Goal: Task Accomplishment & Management: Use online tool/utility

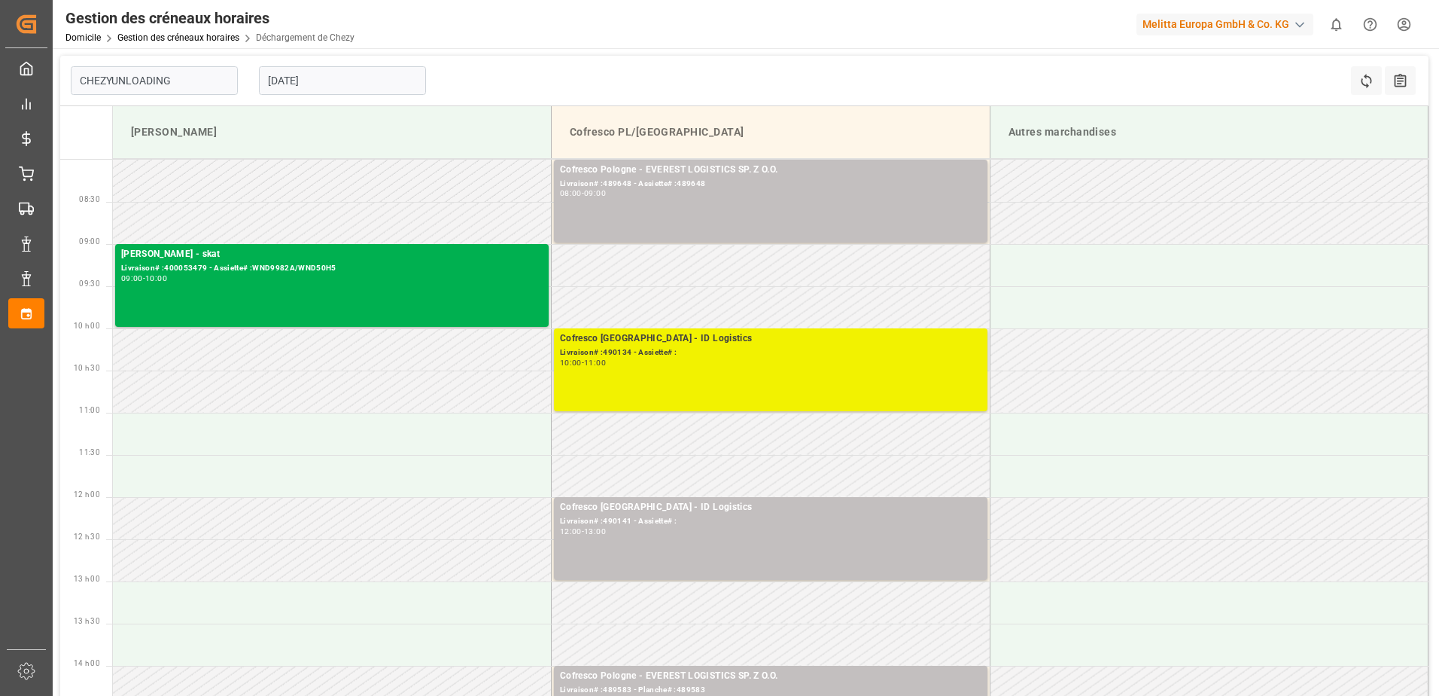
type input "Chezy Unloading"
click at [755, 373] on div "Cofresco [GEOGRAPHIC_DATA] - ID Logistics Livraison# :490134 - Assiette# : 10:0…" at bounding box center [771, 369] width 422 height 77
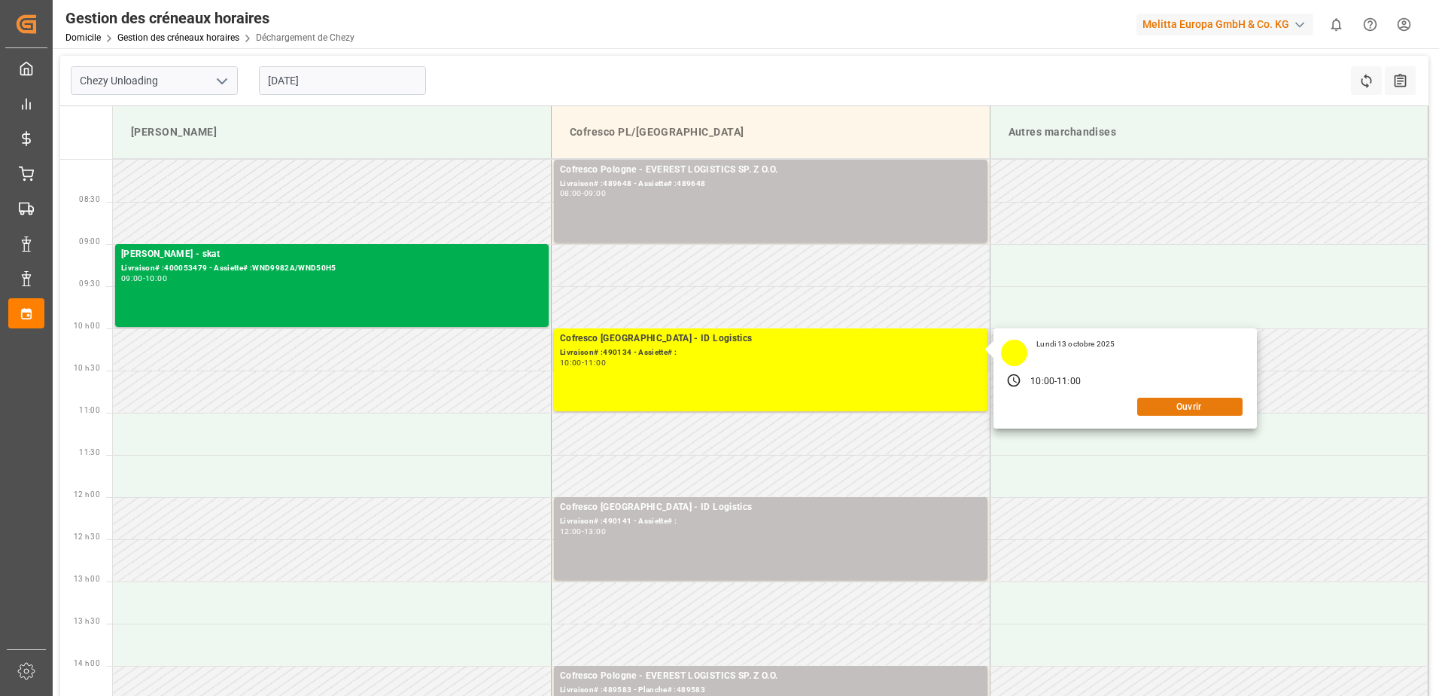
click at [1210, 409] on button "Ouvrir" at bounding box center [1189, 406] width 105 height 18
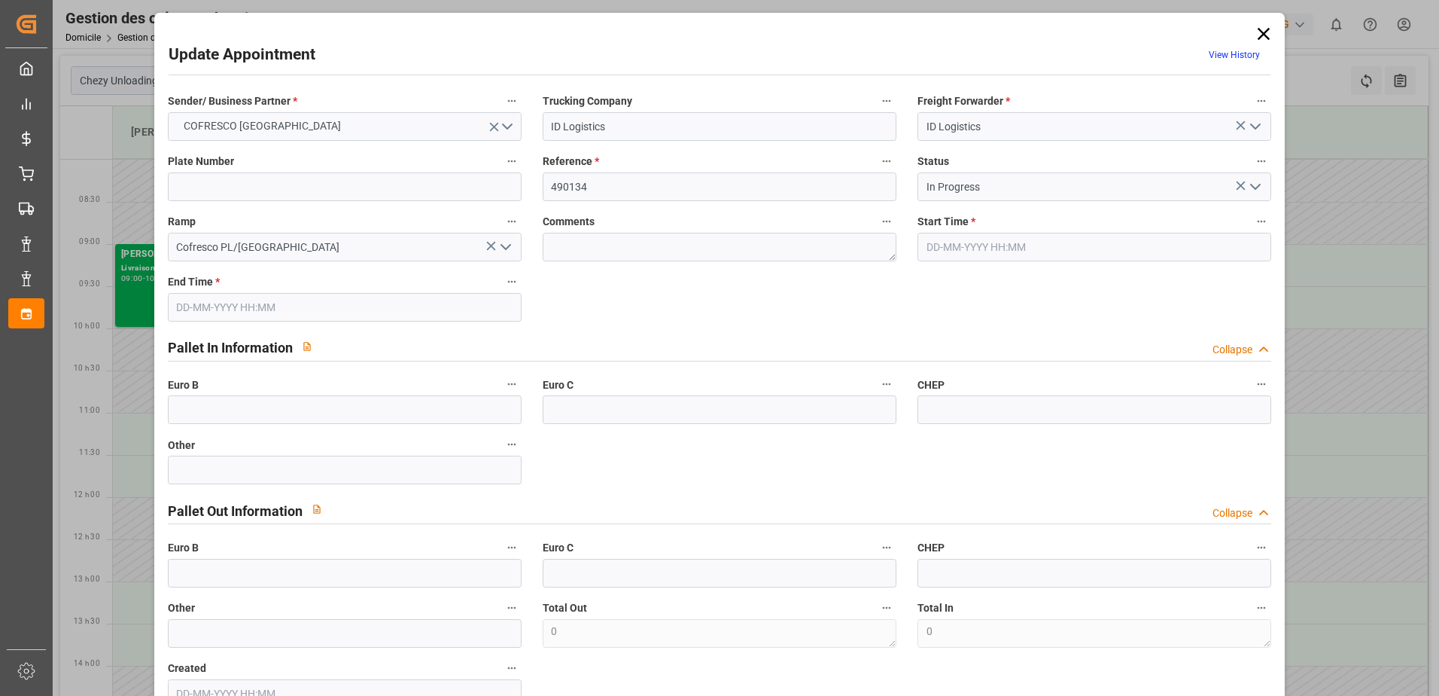
type input "[DATE] 10:00"
type input "[DATE] 11:00"
type input "[DATE] 12:51"
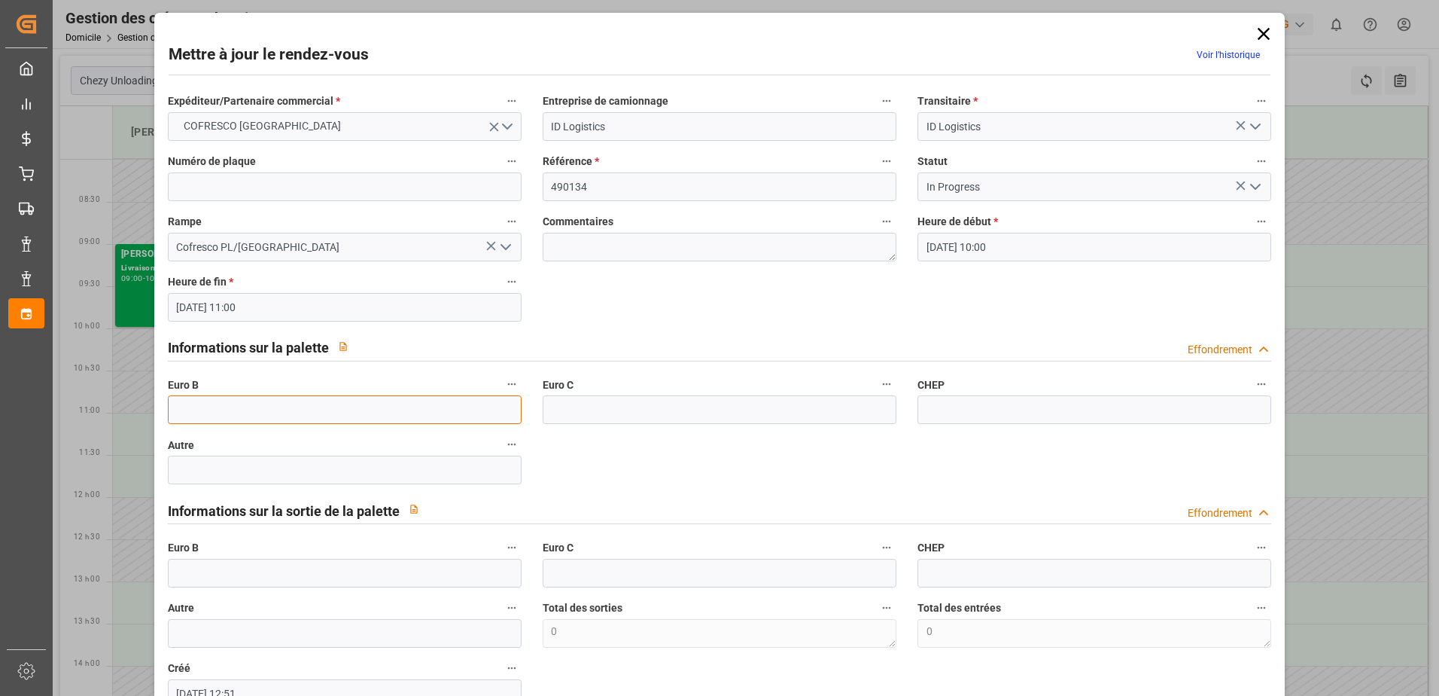
click at [280, 411] on input "text" at bounding box center [345, 409] width 354 height 29
type input "42"
click at [1257, 188] on icon "Ouvrir le menu" at bounding box center [1256, 187] width 18 height 18
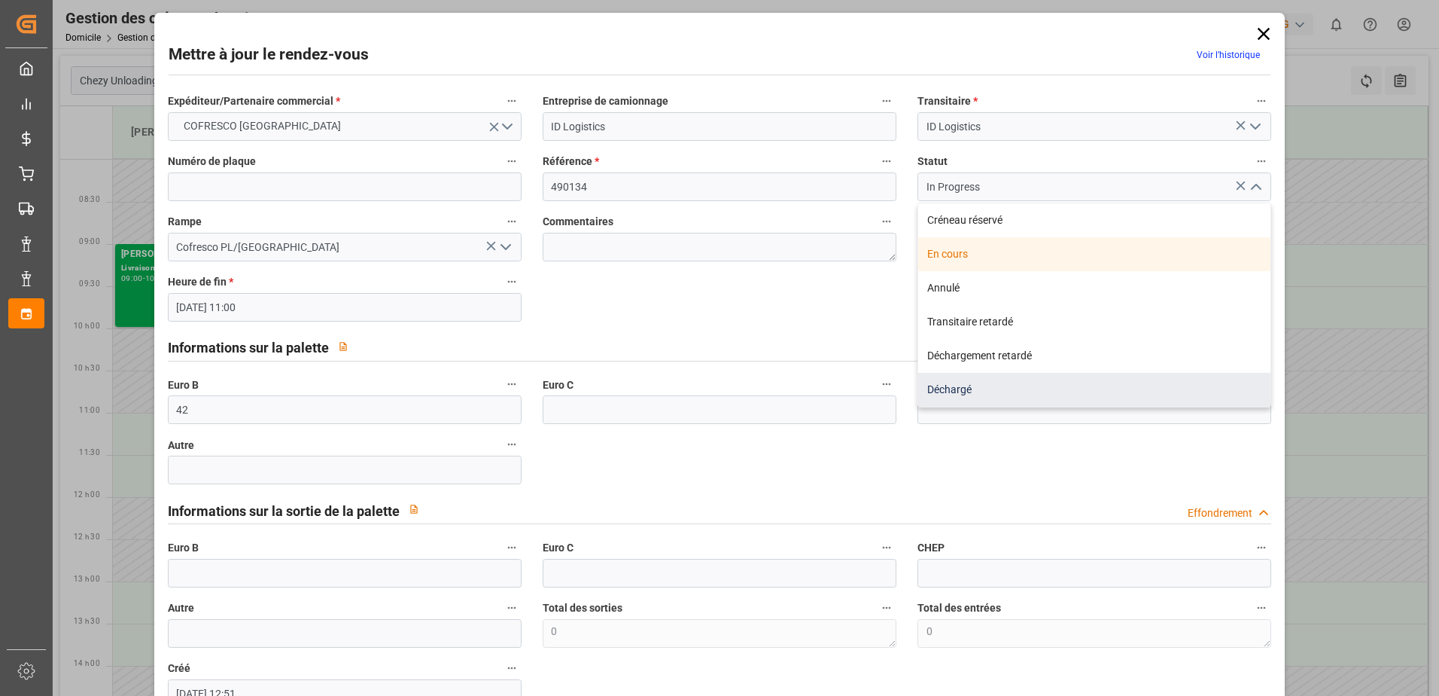
click at [962, 388] on div "Déchargé" at bounding box center [1094, 390] width 352 height 34
type input "Unloaded"
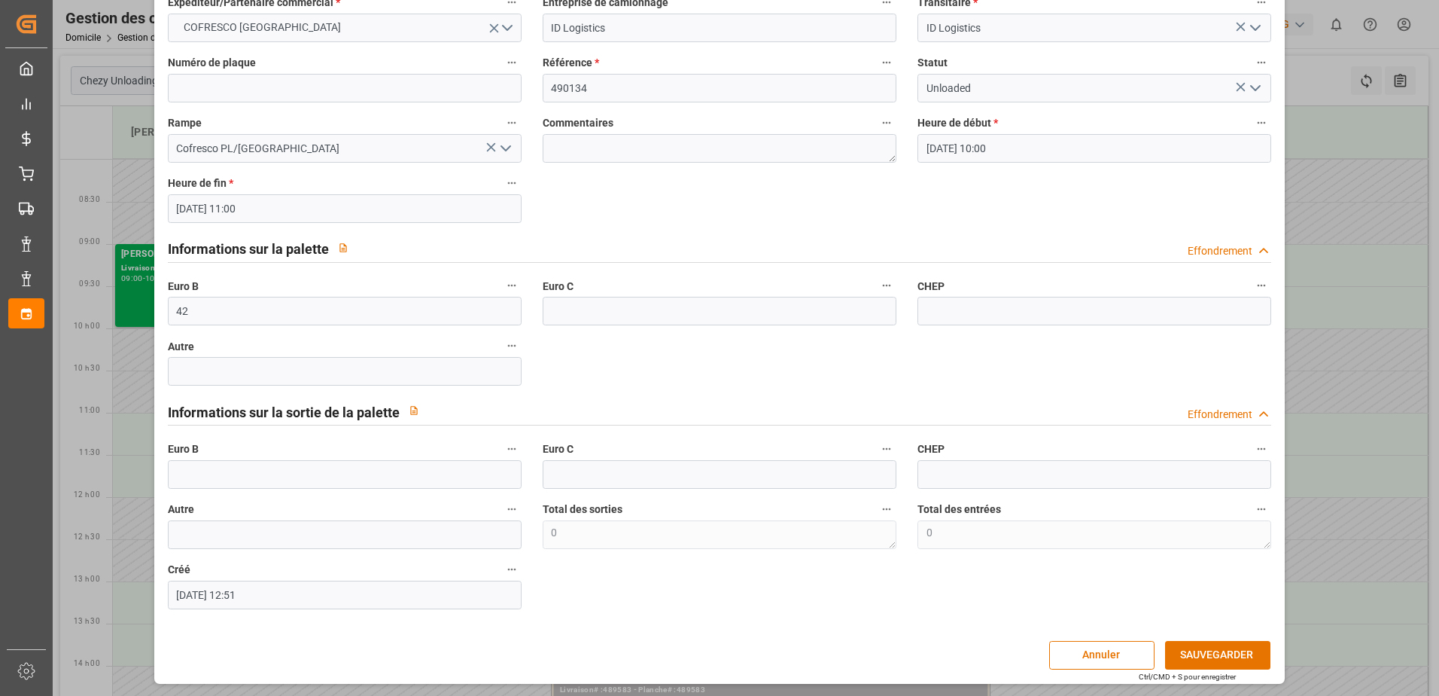
scroll to position [99, 0]
click at [1216, 653] on button "SAUVEGARDER" at bounding box center [1217, 654] width 105 height 29
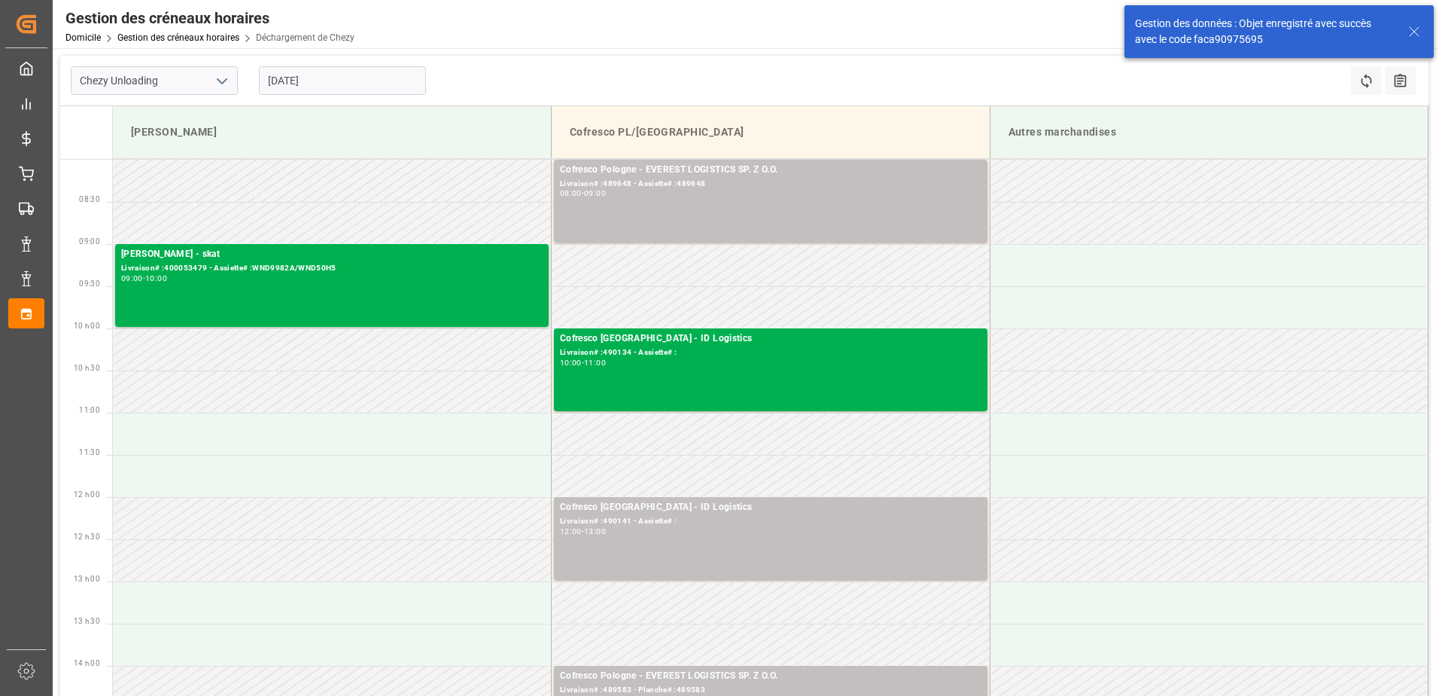
click at [314, 79] on input "[DATE]" at bounding box center [342, 80] width 167 height 29
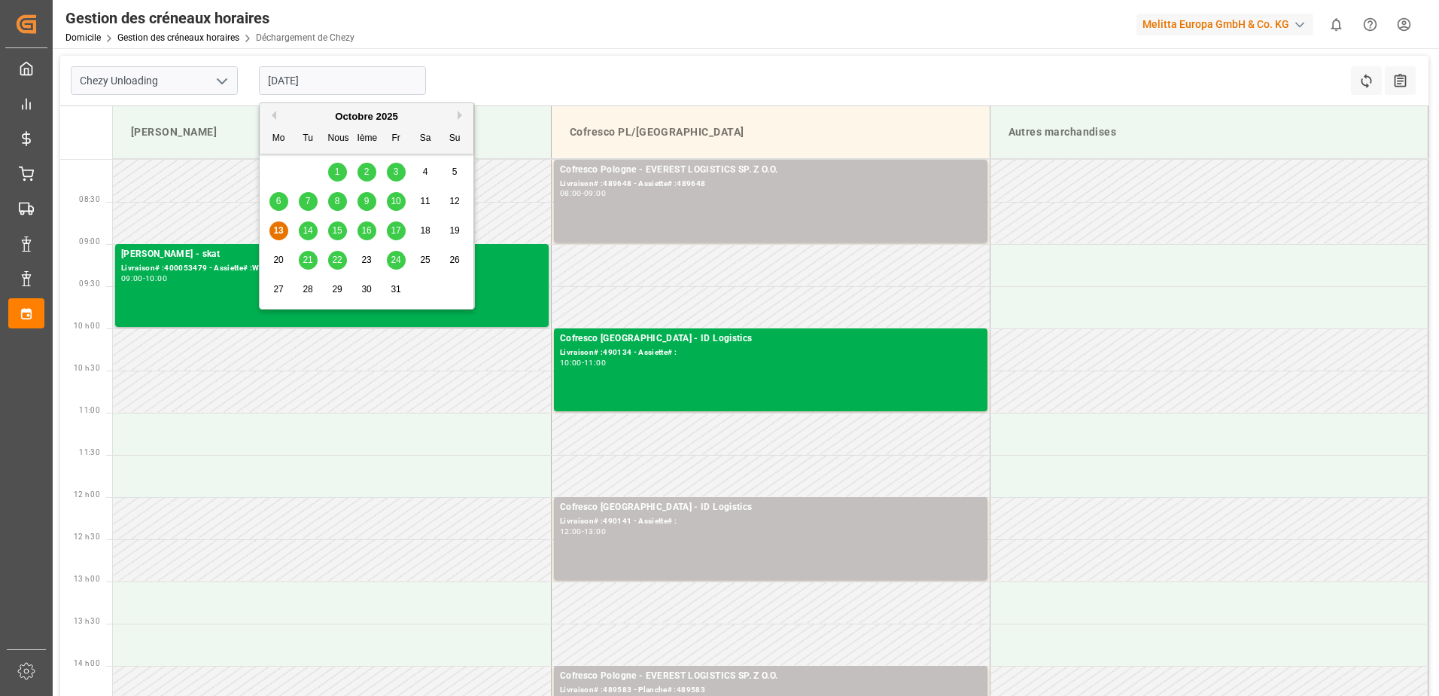
click at [396, 197] on span "10" at bounding box center [396, 201] width 10 height 11
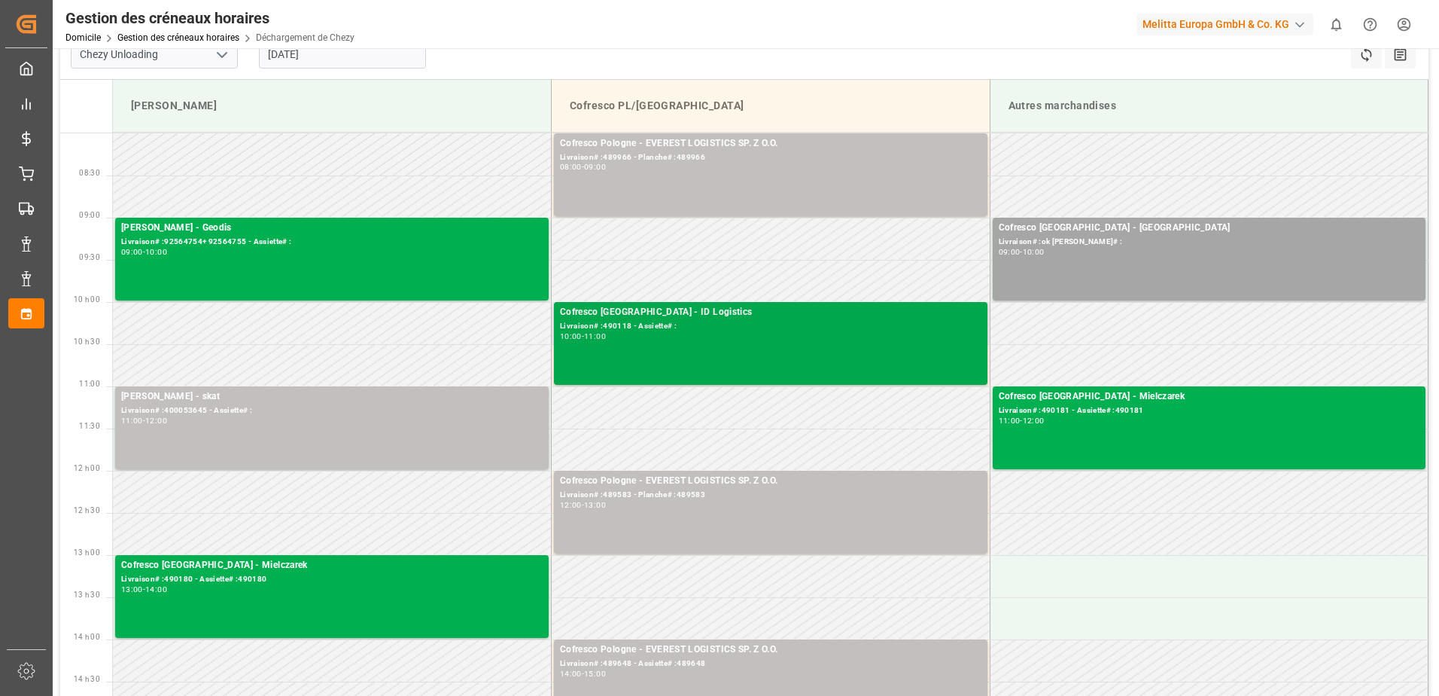
scroll to position [0, 0]
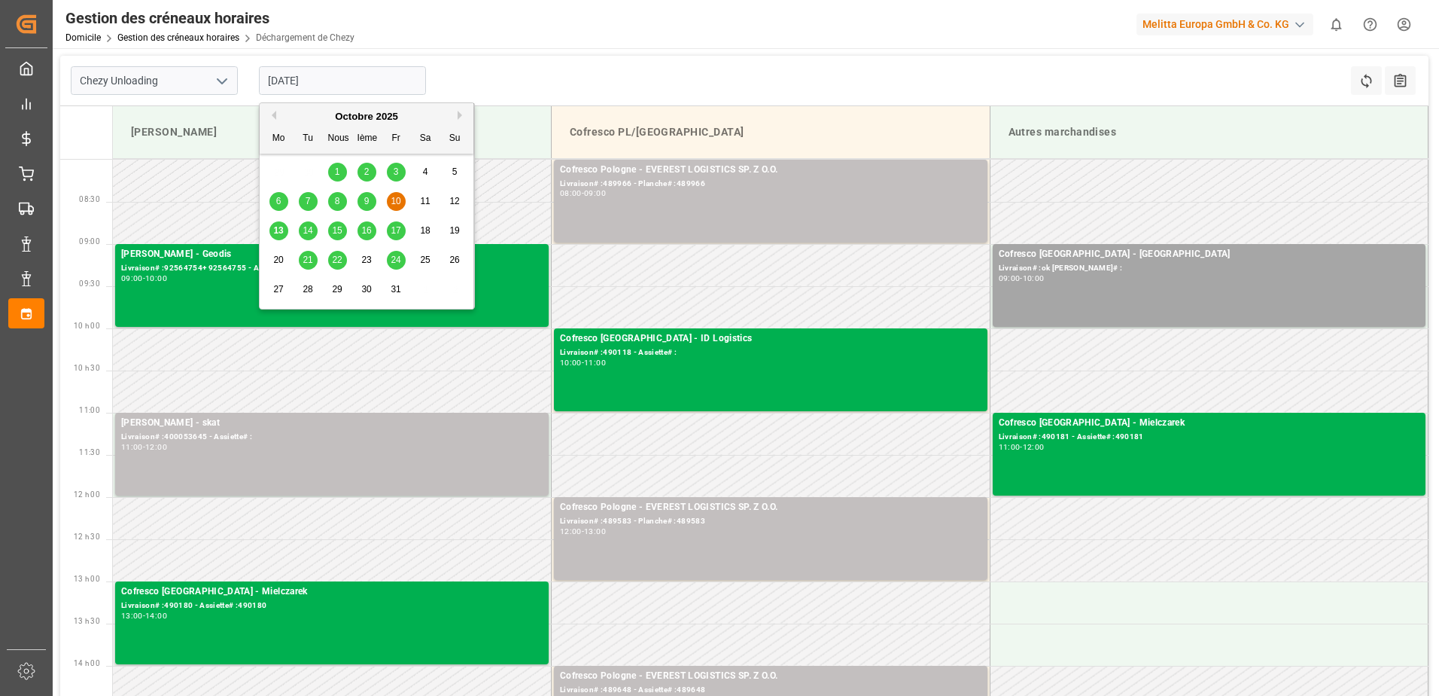
click at [285, 77] on input "[DATE]" at bounding box center [342, 80] width 167 height 29
click at [280, 230] on span "13" at bounding box center [278, 230] width 10 height 11
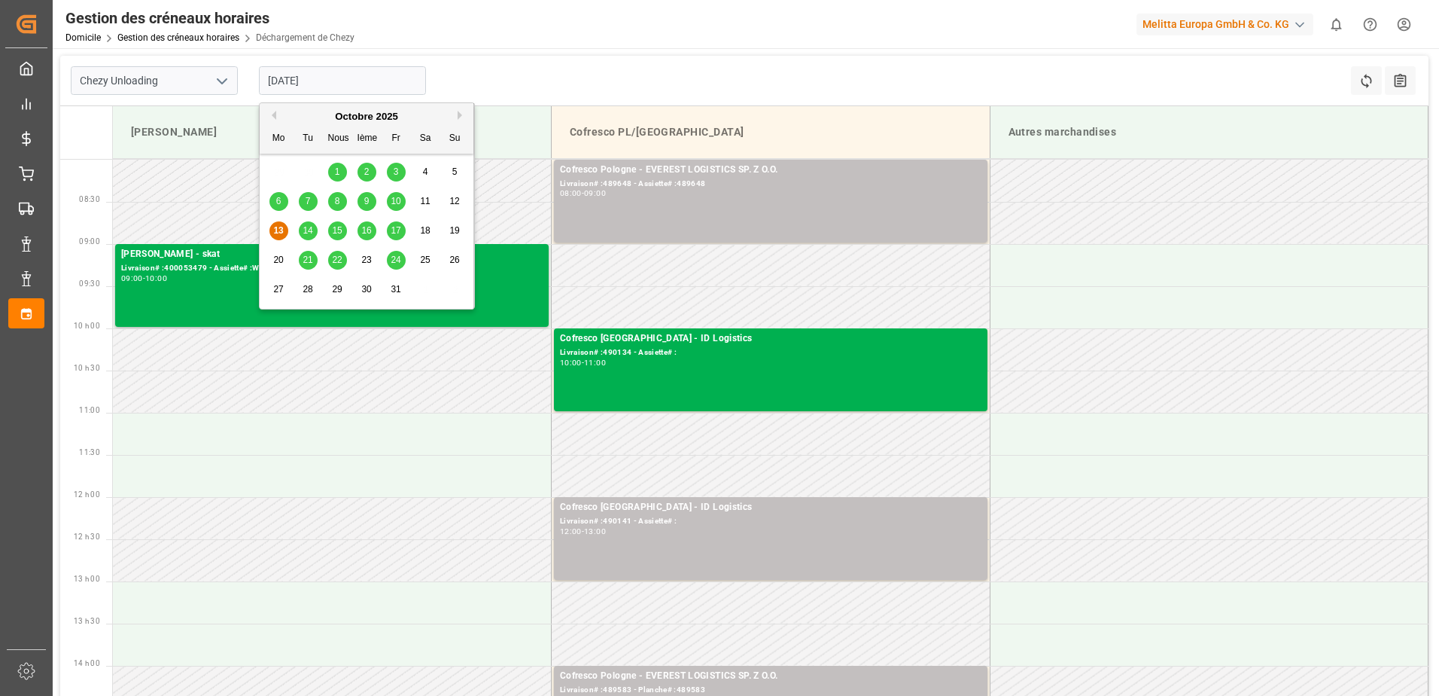
click at [282, 81] on input "[DATE]" at bounding box center [342, 80] width 167 height 29
click at [303, 230] on span "14" at bounding box center [308, 230] width 10 height 11
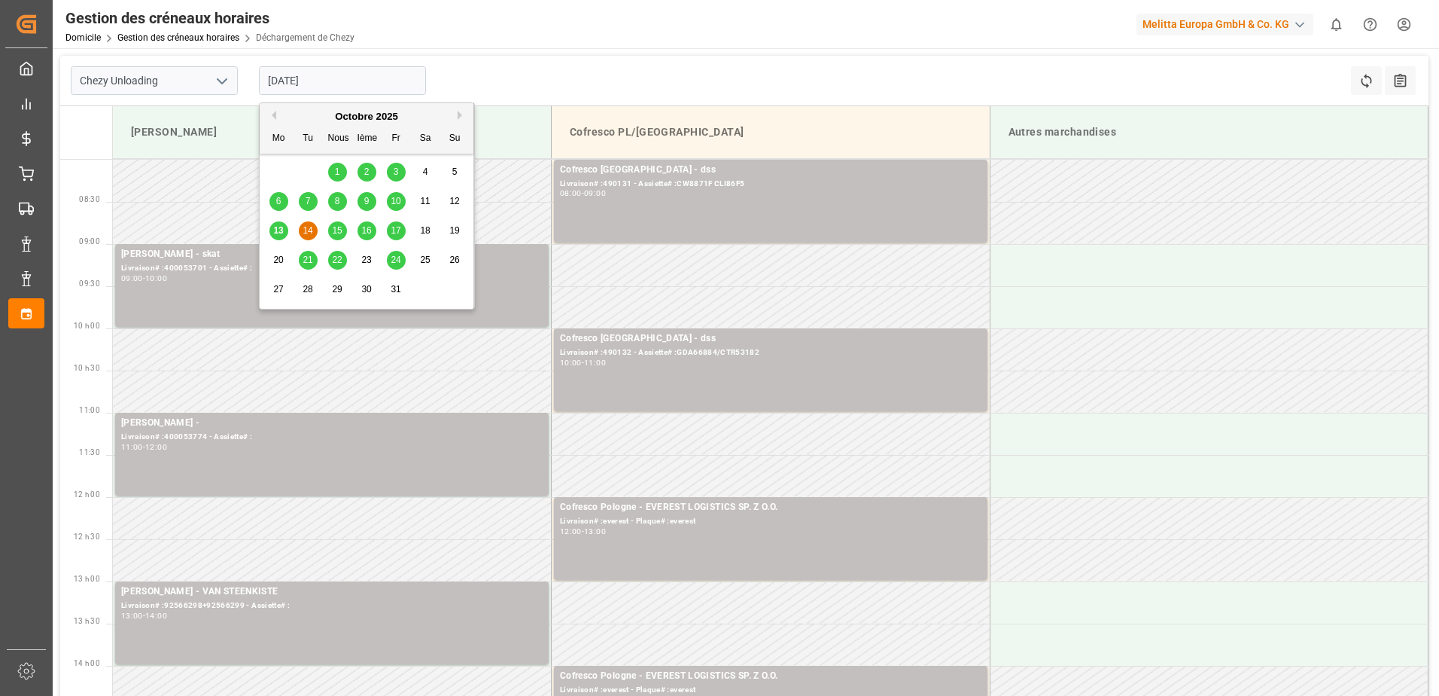
click at [300, 79] on input "[DATE]" at bounding box center [342, 80] width 167 height 29
click at [336, 230] on span "15" at bounding box center [337, 230] width 10 height 11
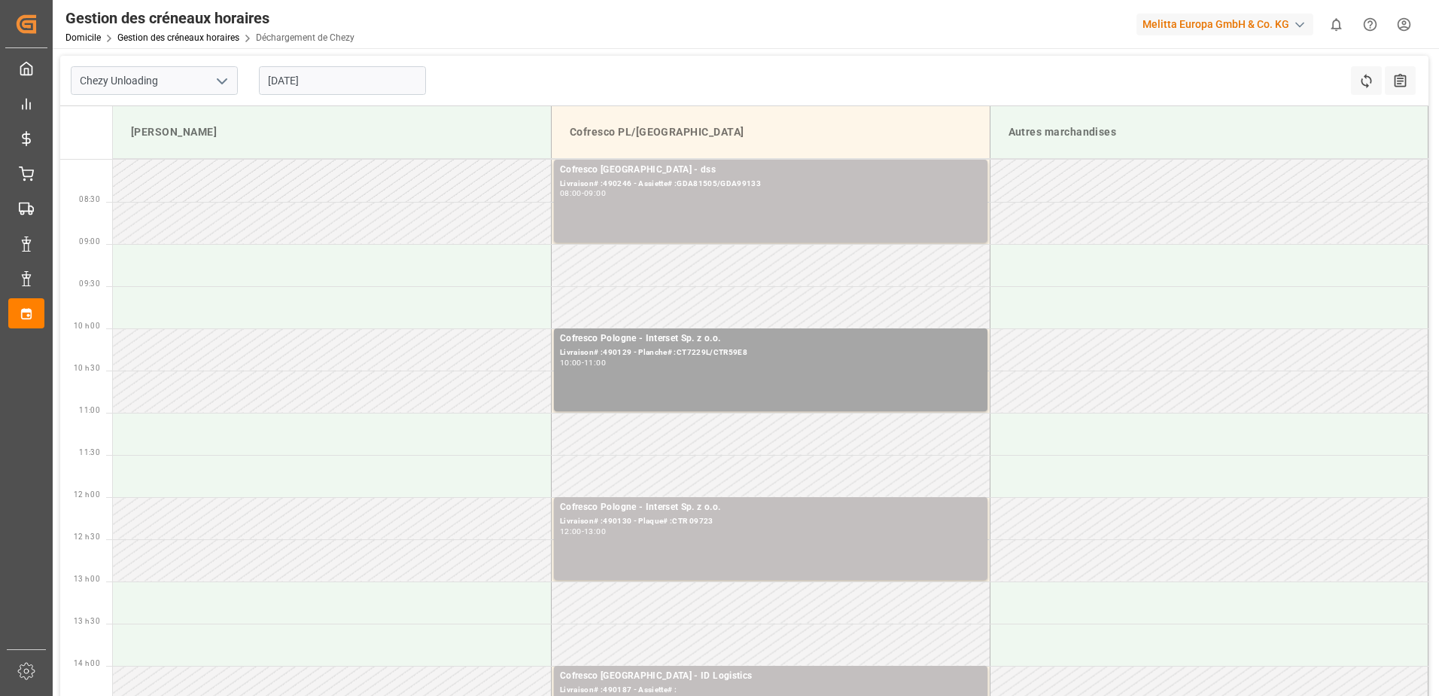
click at [282, 82] on input "[DATE]" at bounding box center [342, 80] width 167 height 29
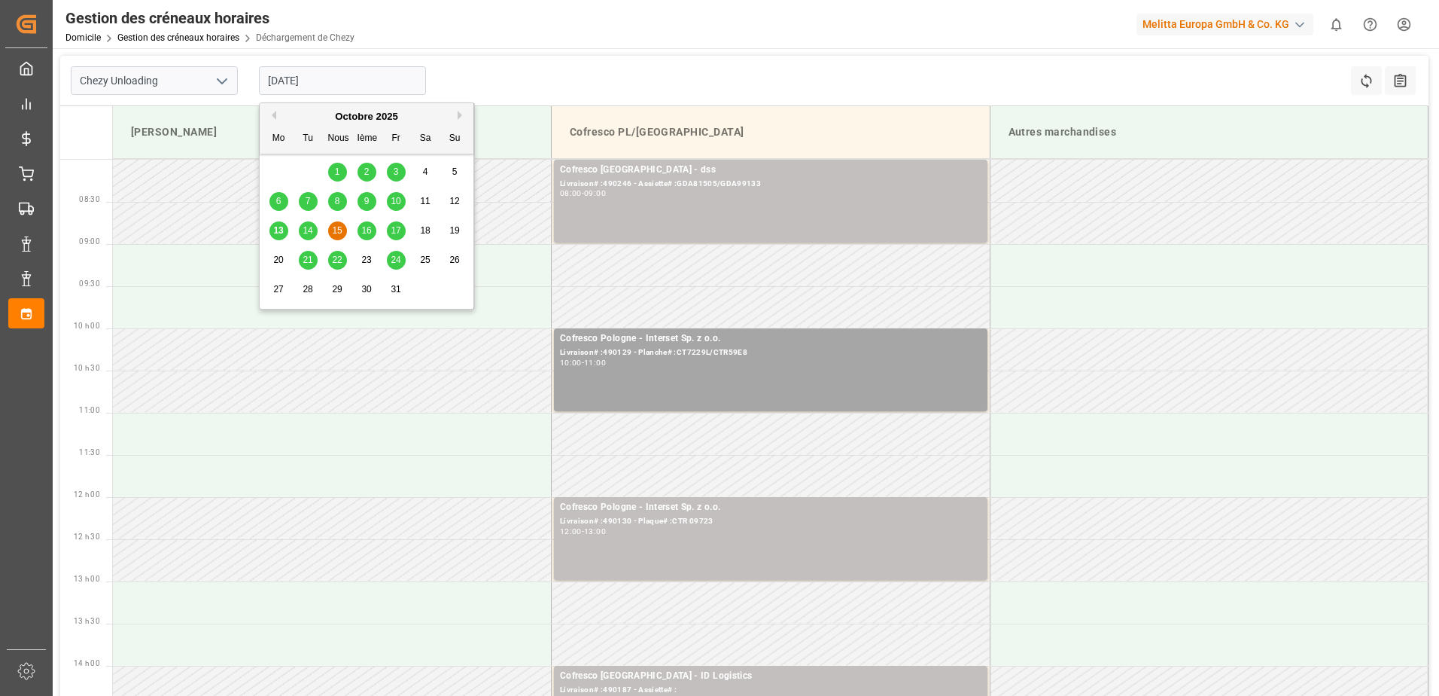
click at [276, 228] on span "13" at bounding box center [278, 230] width 10 height 11
type input "[DATE]"
